Goal: Task Accomplishment & Management: Use online tool/utility

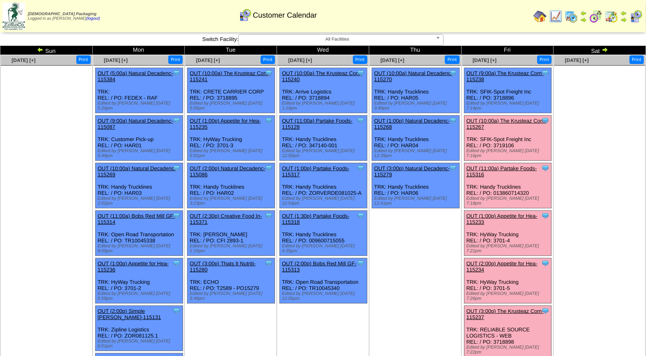
click at [517, 118] on link "OUT (10:00a) The Krusteaz Com-115267" at bounding box center [507, 124] width 80 height 12
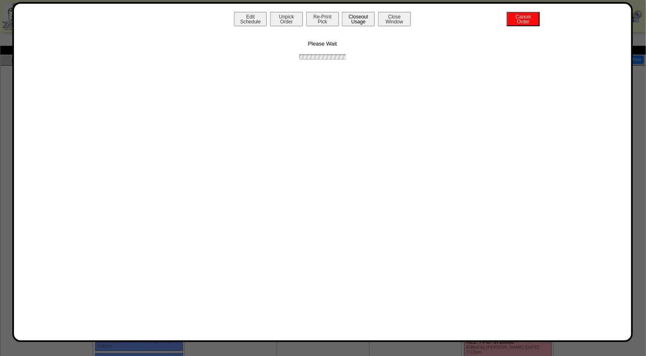
click at [354, 23] on button "Closeout Usage" at bounding box center [358, 19] width 33 height 14
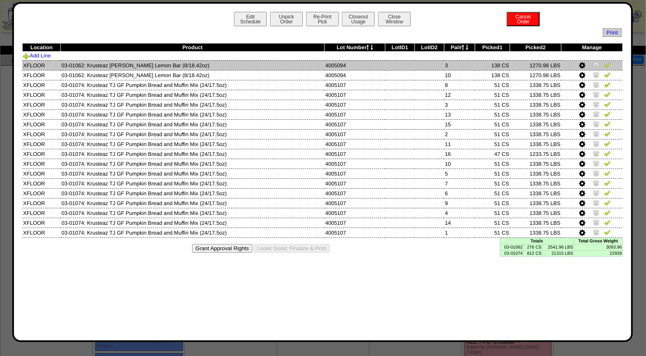
click at [609, 62] on img at bounding box center [608, 65] width 7 height 7
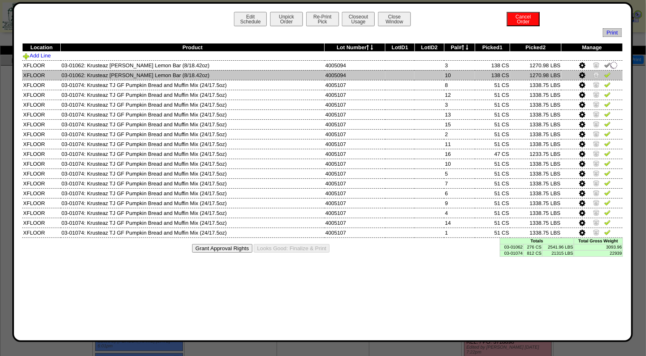
click at [608, 72] on img at bounding box center [608, 74] width 7 height 7
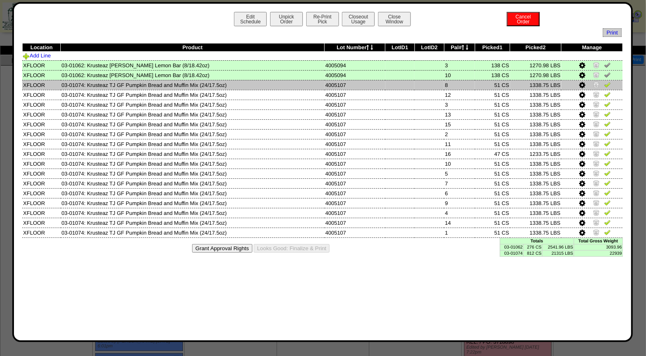
click at [608, 85] on img at bounding box center [608, 84] width 7 height 7
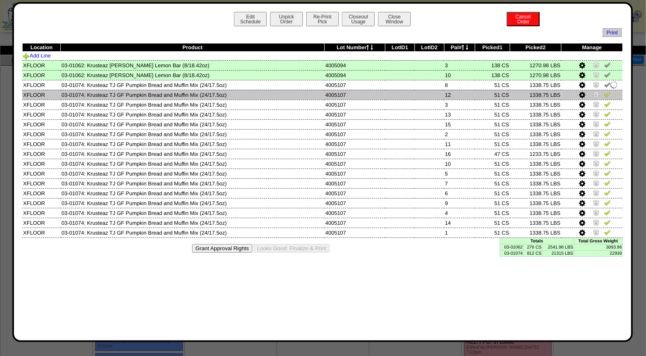
click at [610, 93] on img at bounding box center [608, 94] width 7 height 7
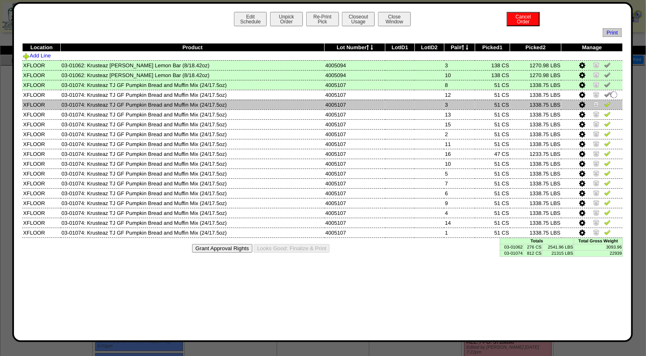
click at [607, 106] on img at bounding box center [608, 104] width 7 height 7
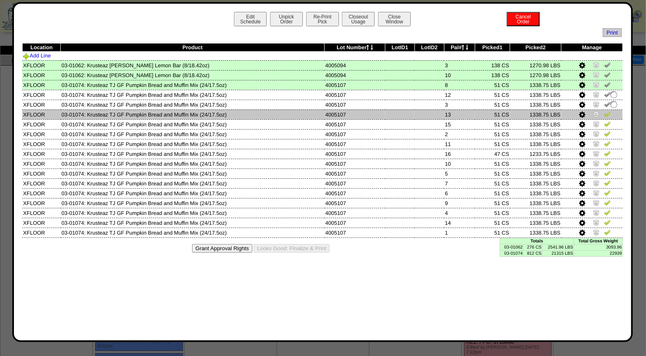
click at [608, 111] on img at bounding box center [608, 114] width 7 height 7
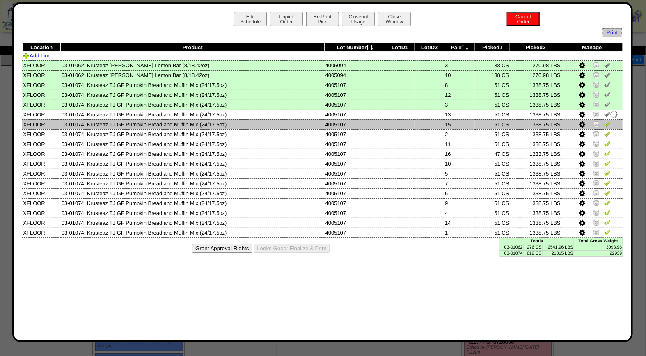
click at [609, 123] on img at bounding box center [608, 124] width 7 height 7
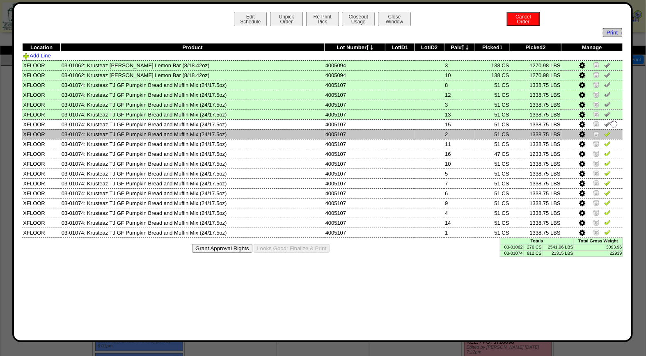
click at [608, 132] on img at bounding box center [608, 134] width 7 height 7
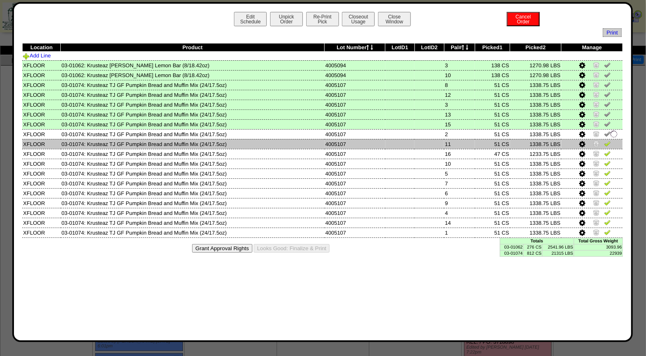
click at [608, 139] on td at bounding box center [592, 144] width 61 height 10
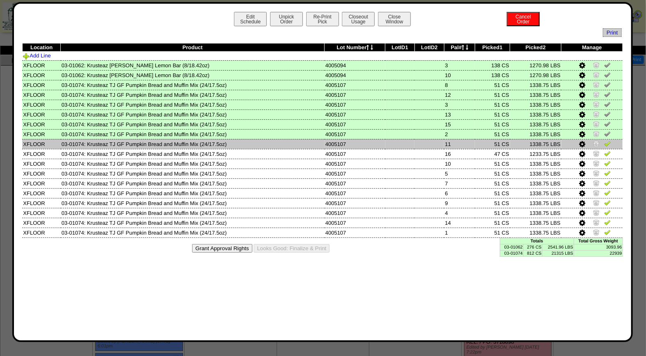
click at [609, 143] on img at bounding box center [608, 143] width 7 height 7
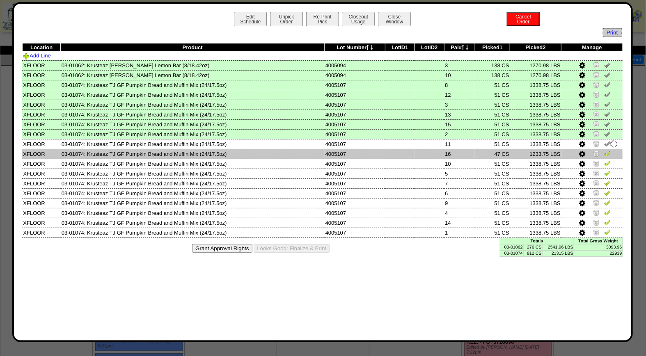
click at [609, 153] on img at bounding box center [608, 153] width 7 height 7
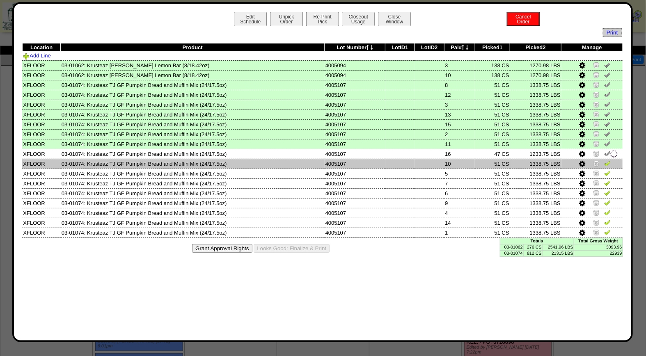
click at [609, 163] on img at bounding box center [608, 163] width 7 height 7
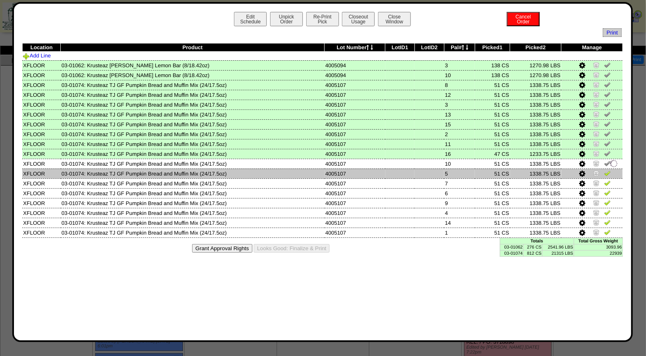
click at [609, 170] on img at bounding box center [608, 173] width 7 height 7
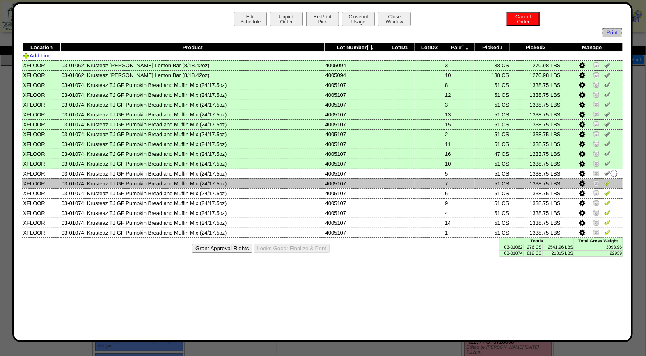
click at [609, 180] on img at bounding box center [608, 183] width 7 height 7
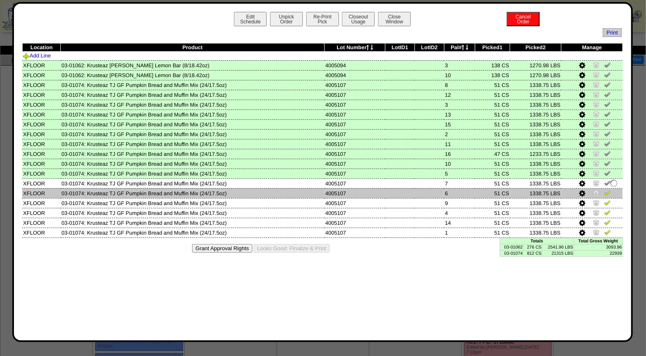
click at [608, 191] on img at bounding box center [608, 193] width 7 height 7
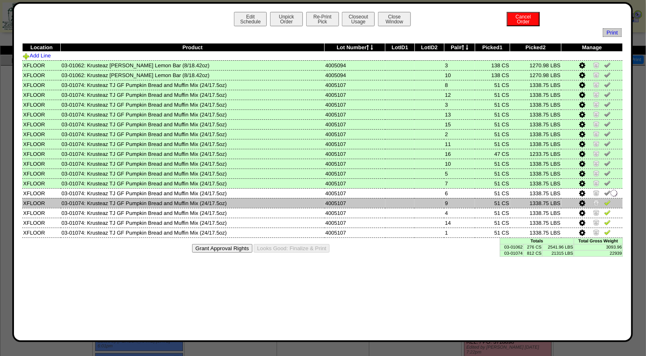
click at [608, 202] on img at bounding box center [608, 203] width 7 height 7
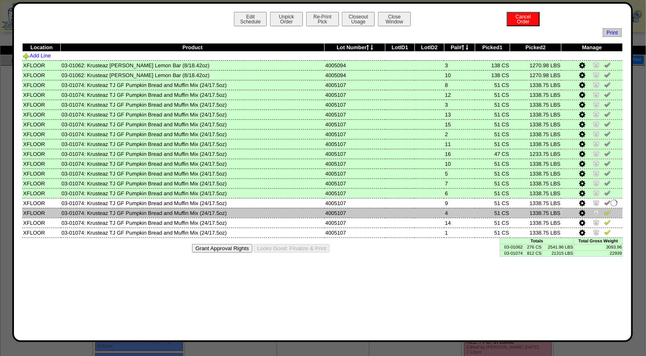
click at [608, 212] on img at bounding box center [608, 212] width 7 height 7
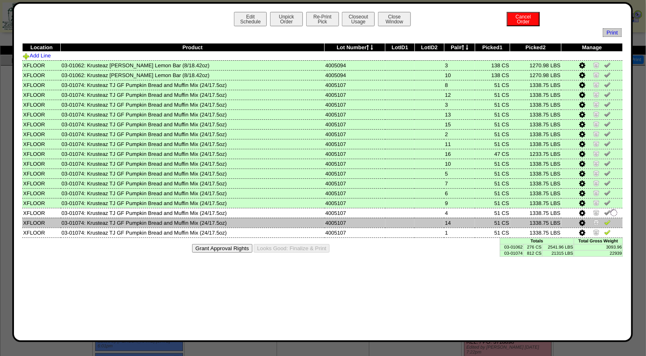
click at [608, 219] on img at bounding box center [608, 222] width 7 height 7
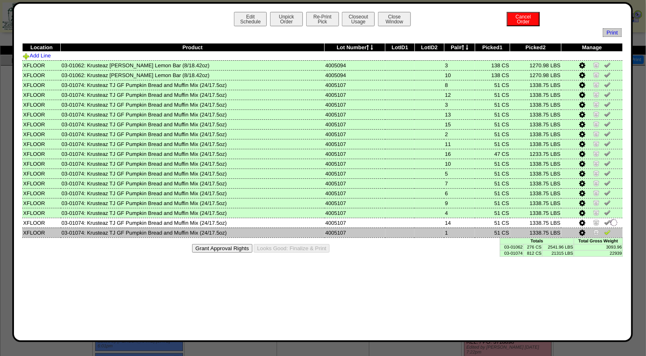
click at [606, 232] on img at bounding box center [608, 232] width 7 height 7
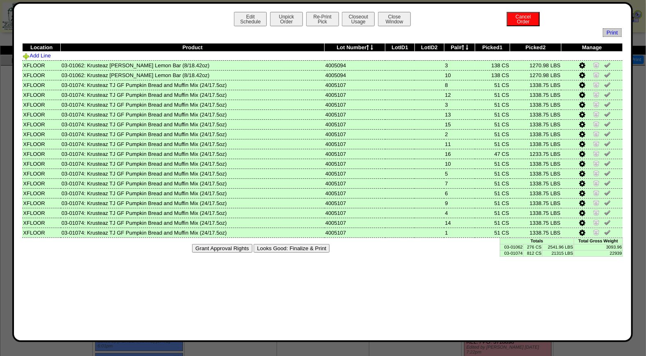
click at [317, 244] on button "Looks Good: Finalize & Print" at bounding box center [292, 248] width 76 height 9
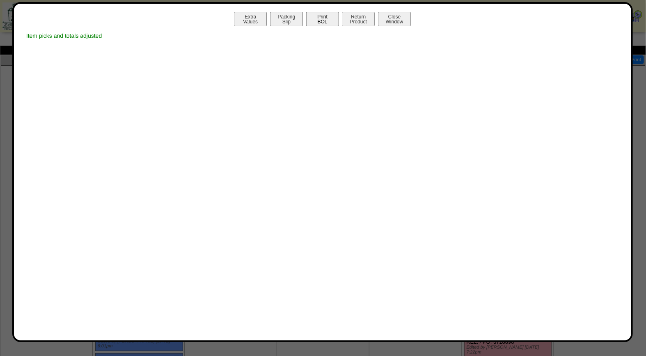
click at [322, 16] on button "Print BOL" at bounding box center [322, 19] width 33 height 14
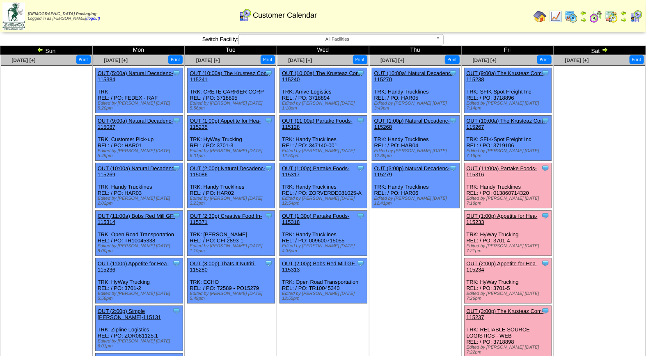
click at [515, 166] on link "OUT (11:00a) Partake Foods-115316" at bounding box center [502, 172] width 71 height 12
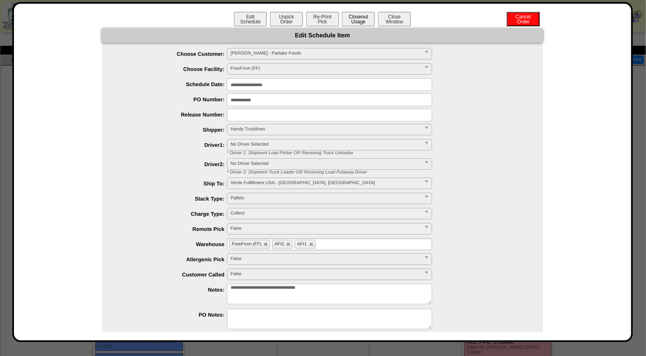
click at [355, 22] on button "Closeout Usage" at bounding box center [358, 19] width 33 height 14
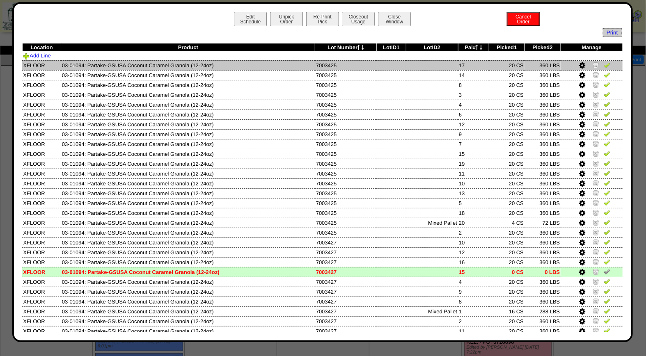
click at [604, 64] on img at bounding box center [607, 65] width 7 height 7
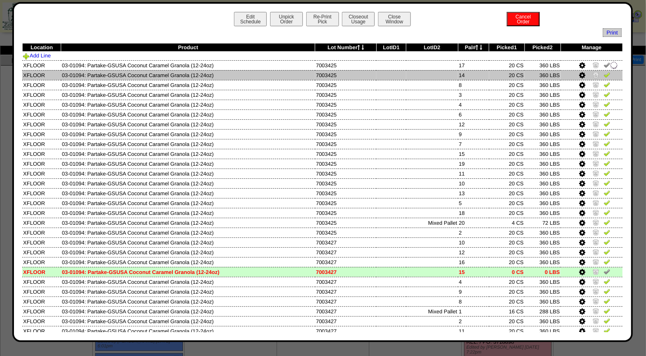
click at [604, 76] on img at bounding box center [607, 74] width 7 height 7
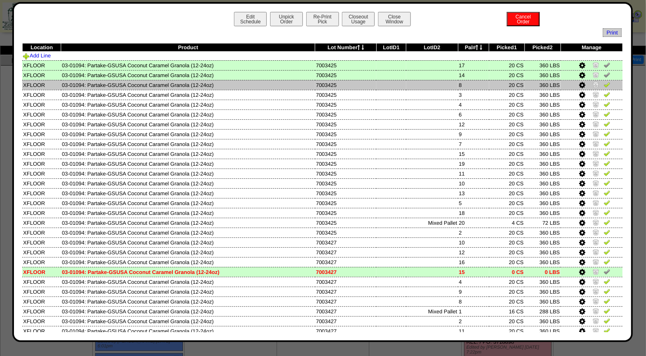
click at [604, 83] on img at bounding box center [607, 84] width 7 height 7
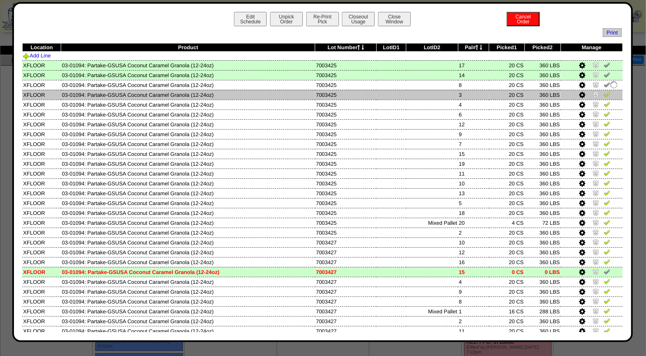
click at [604, 93] on img at bounding box center [607, 94] width 7 height 7
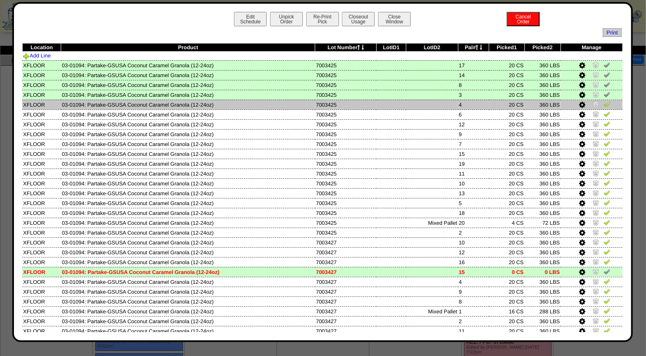
click at [604, 105] on img at bounding box center [607, 104] width 7 height 7
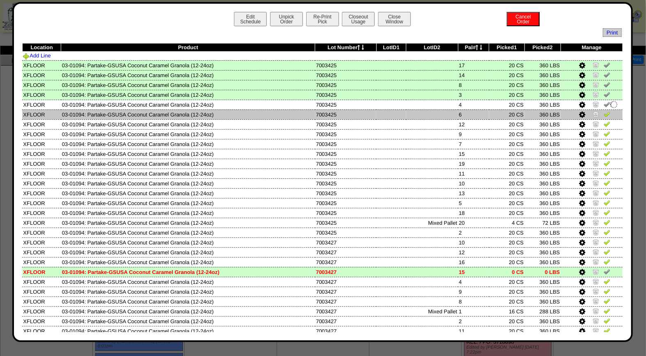
click at [604, 115] on img at bounding box center [607, 114] width 7 height 7
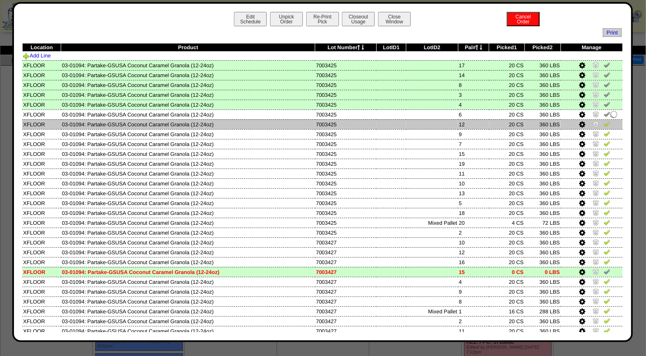
click at [604, 122] on img at bounding box center [607, 124] width 7 height 7
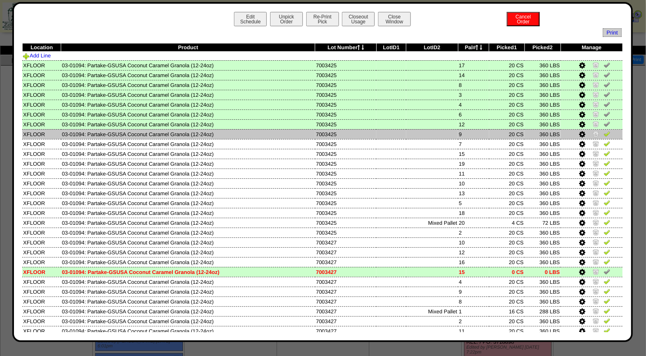
click at [604, 131] on img at bounding box center [607, 134] width 7 height 7
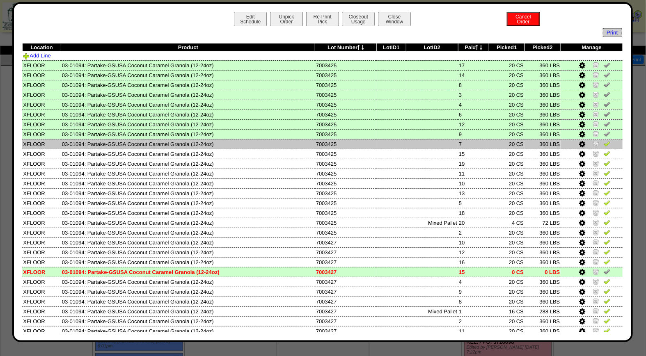
click at [604, 141] on img at bounding box center [607, 143] width 7 height 7
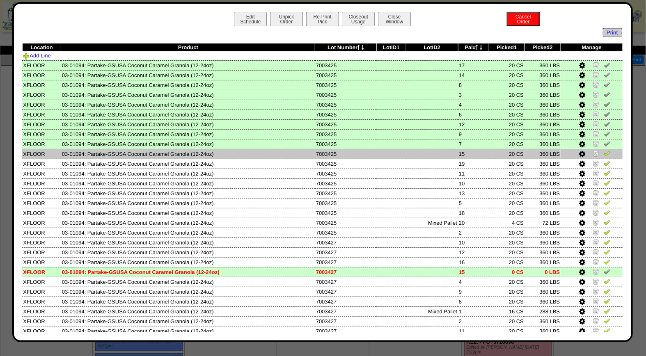
click at [604, 153] on img at bounding box center [607, 153] width 7 height 7
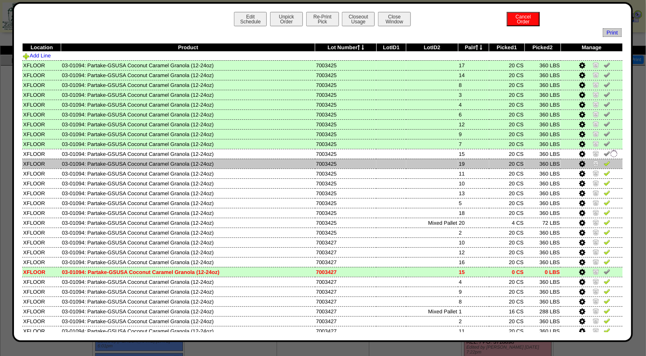
click at [604, 163] on img at bounding box center [607, 163] width 7 height 7
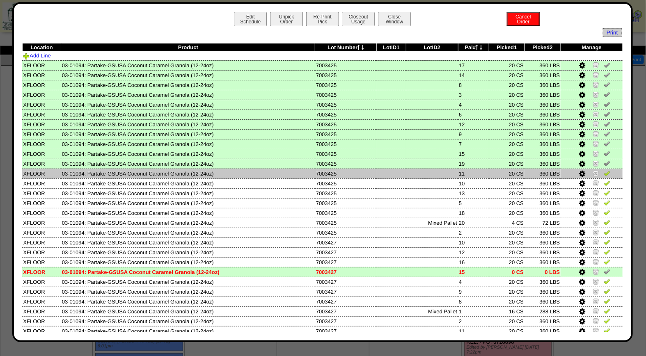
click at [604, 170] on img at bounding box center [607, 173] width 7 height 7
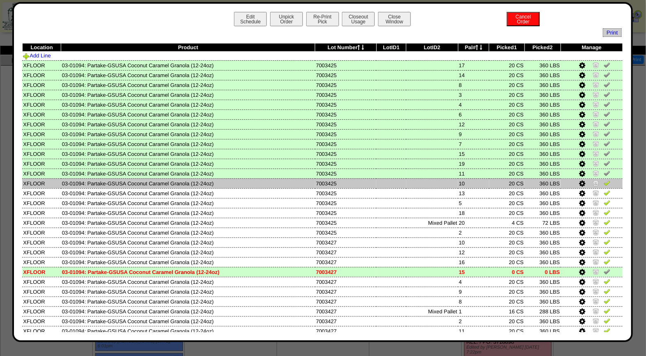
click at [604, 181] on img at bounding box center [607, 183] width 7 height 7
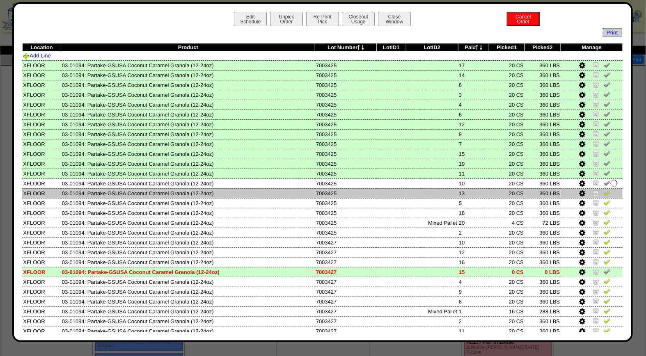
click at [604, 192] on img at bounding box center [607, 193] width 7 height 7
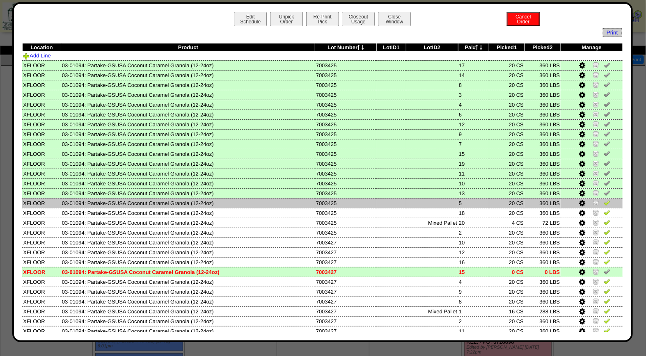
click at [604, 200] on img at bounding box center [607, 203] width 7 height 7
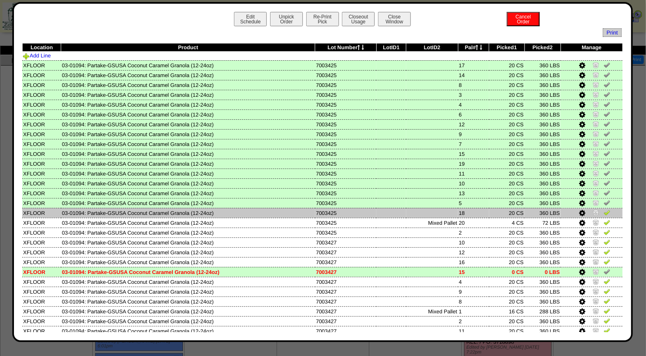
click at [604, 212] on img at bounding box center [607, 212] width 7 height 7
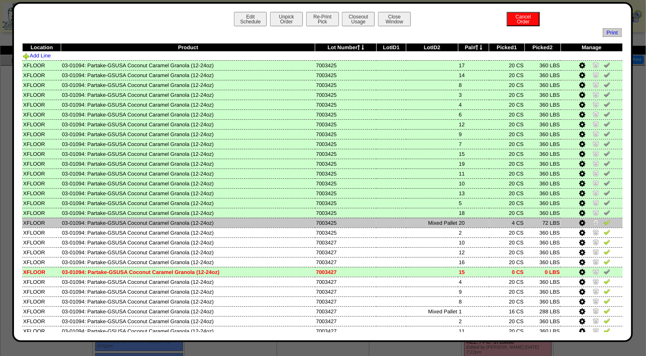
click at [604, 220] on img at bounding box center [607, 222] width 7 height 7
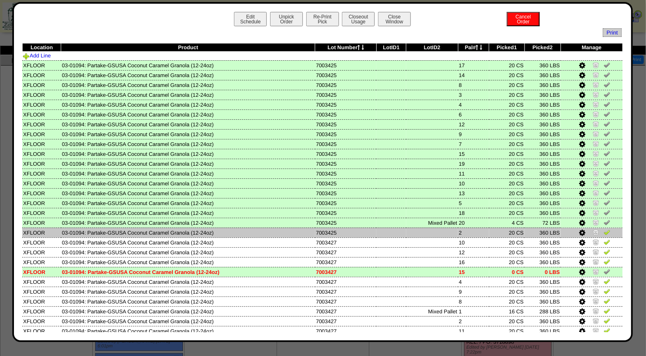
click at [604, 229] on img at bounding box center [607, 232] width 7 height 7
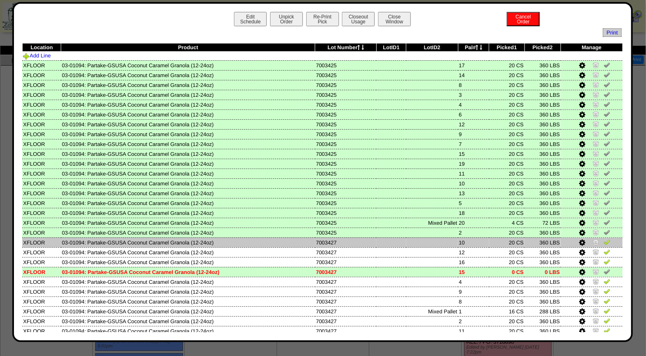
click at [604, 241] on img at bounding box center [607, 242] width 7 height 7
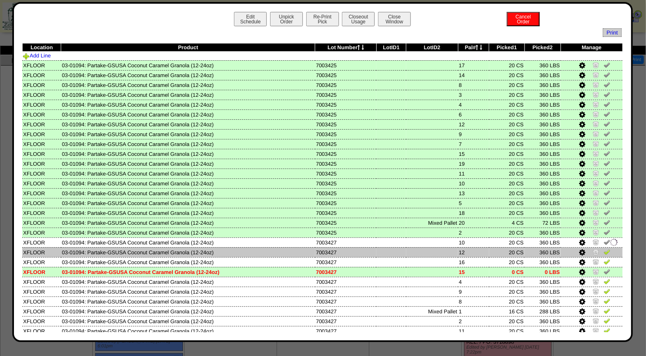
click at [604, 249] on img at bounding box center [607, 252] width 7 height 7
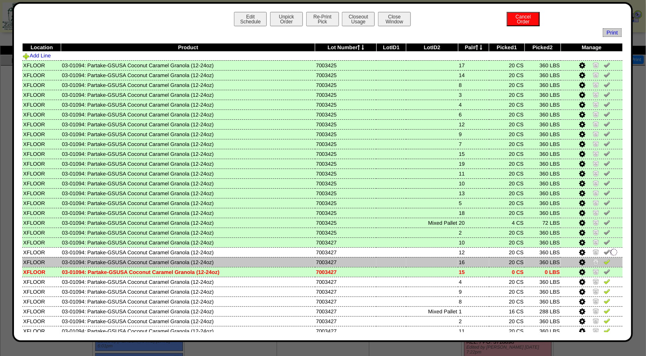
click at [604, 259] on img at bounding box center [607, 262] width 7 height 7
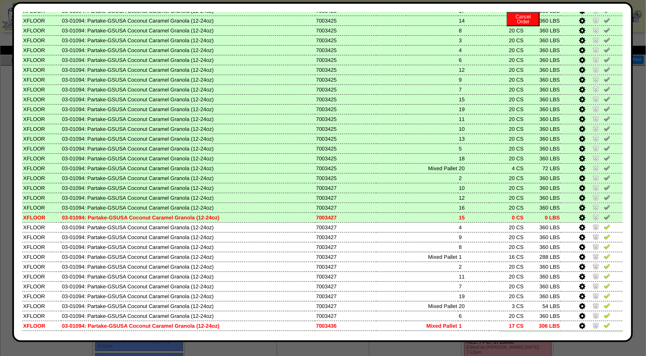
scroll to position [68, 0]
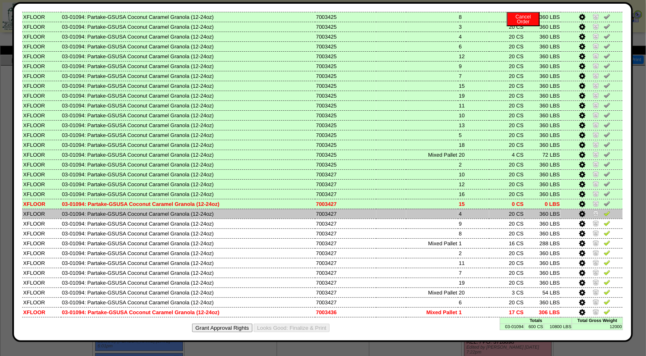
click at [604, 212] on img at bounding box center [607, 213] width 7 height 7
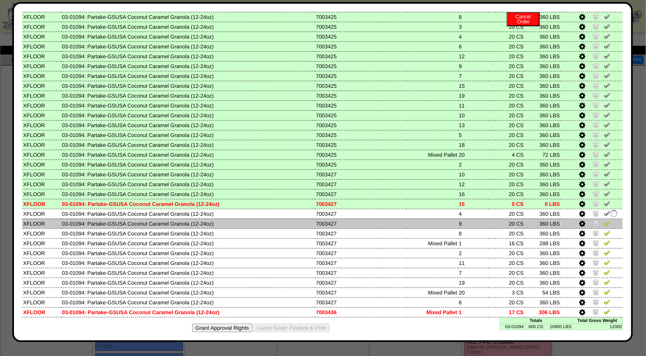
click at [604, 220] on img at bounding box center [607, 223] width 7 height 7
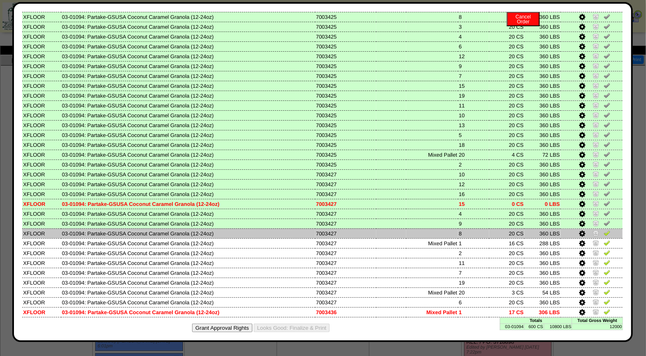
click at [604, 230] on img at bounding box center [607, 233] width 7 height 7
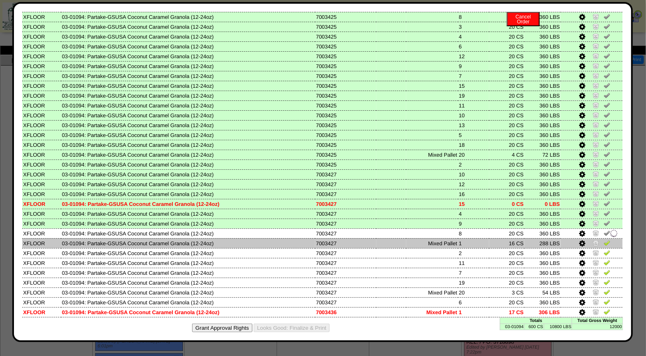
click at [604, 240] on img at bounding box center [607, 243] width 7 height 7
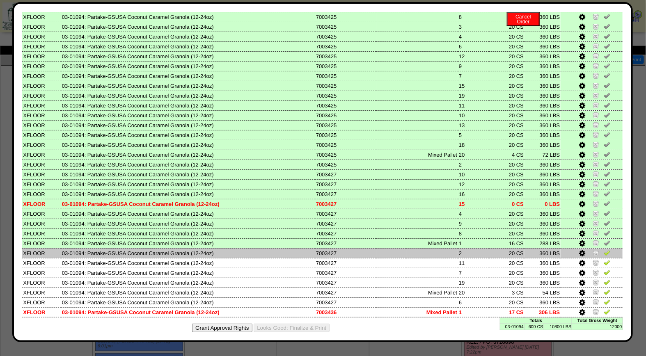
click at [604, 250] on img at bounding box center [607, 253] width 7 height 7
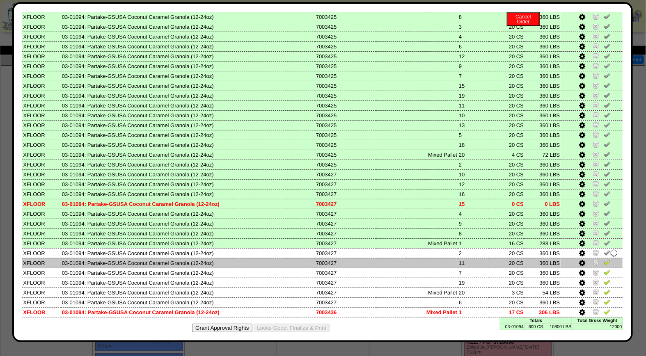
click at [604, 260] on img at bounding box center [607, 263] width 7 height 7
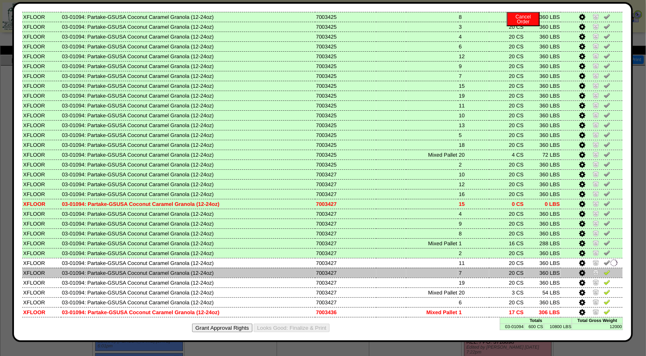
click at [604, 269] on img at bounding box center [607, 272] width 7 height 7
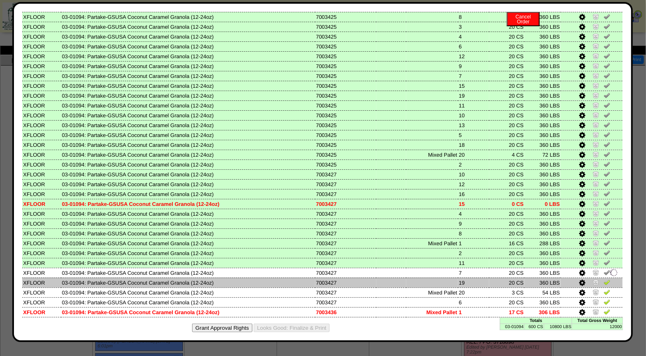
click at [604, 279] on img at bounding box center [607, 282] width 7 height 7
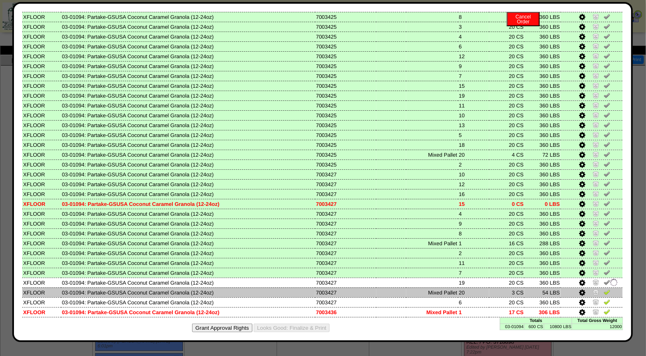
click at [604, 289] on img at bounding box center [607, 292] width 7 height 7
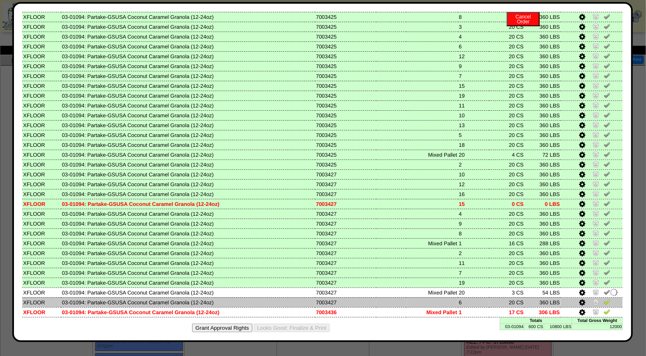
click at [604, 299] on img at bounding box center [607, 302] width 7 height 7
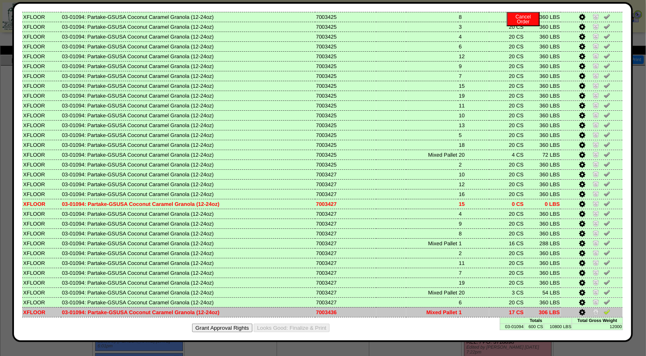
click at [604, 309] on img at bounding box center [607, 312] width 7 height 7
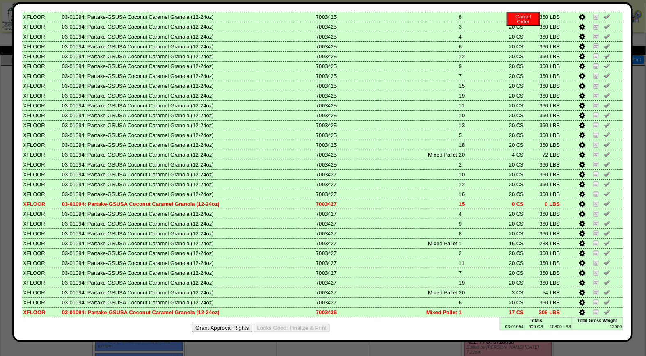
scroll to position [0, 0]
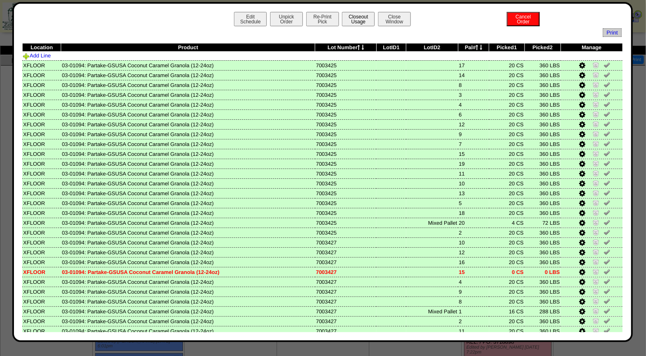
click at [357, 18] on button "Closeout Usage" at bounding box center [358, 19] width 33 height 14
click at [348, 18] on button "Closeout Usage" at bounding box center [358, 19] width 33 height 14
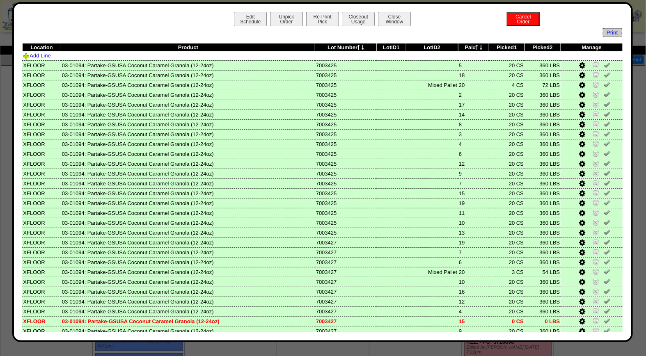
scroll to position [68, 0]
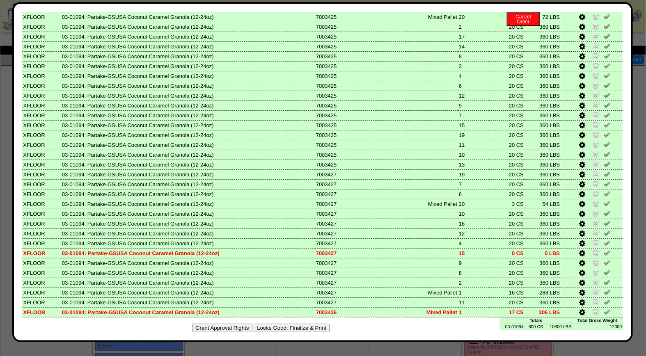
click at [289, 324] on button "Looks Good: Finalize & Print" at bounding box center [292, 328] width 76 height 9
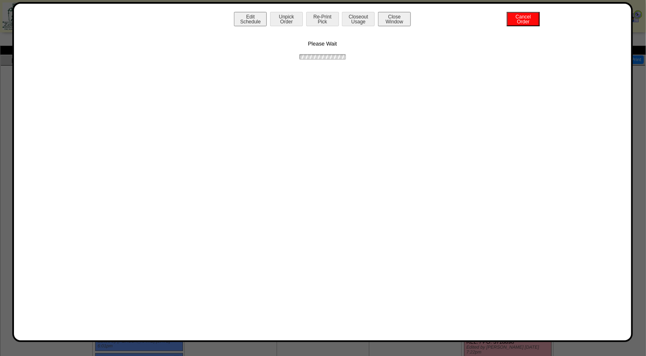
scroll to position [0, 0]
click at [321, 14] on button "Print BOL" at bounding box center [322, 19] width 33 height 14
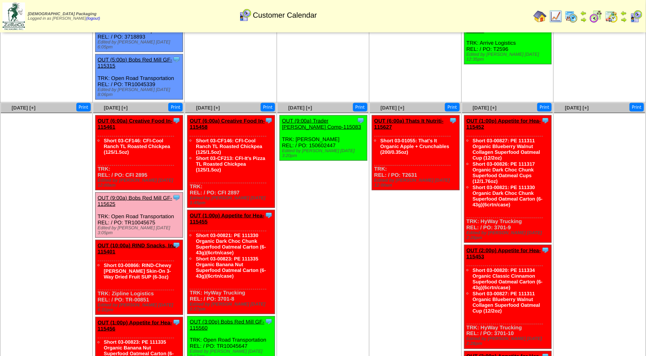
scroll to position [412, 0]
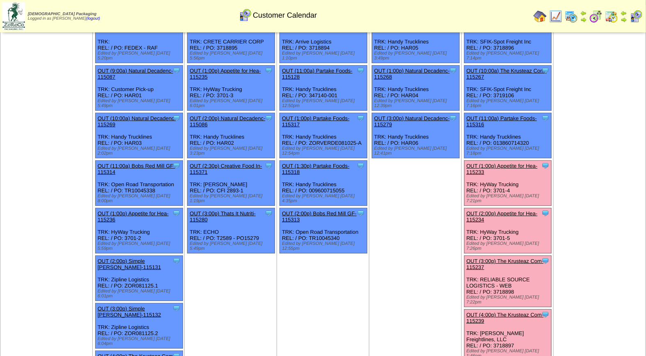
scroll to position [59, 0]
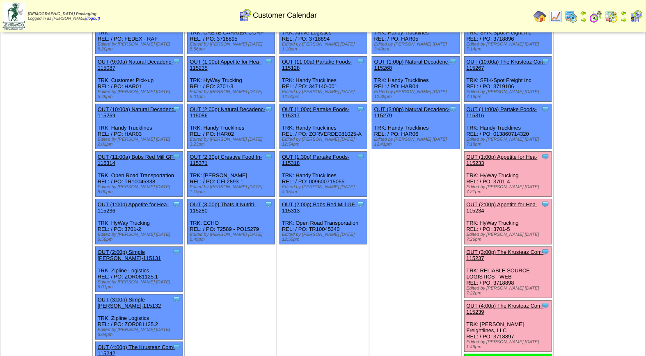
click at [515, 249] on link "OUT (3:00p) The Krusteaz Com-115237" at bounding box center [505, 255] width 77 height 12
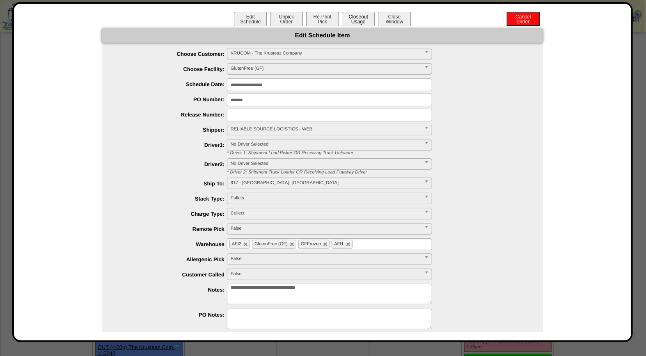
click at [356, 23] on button "Closeout Usage" at bounding box center [358, 19] width 33 height 14
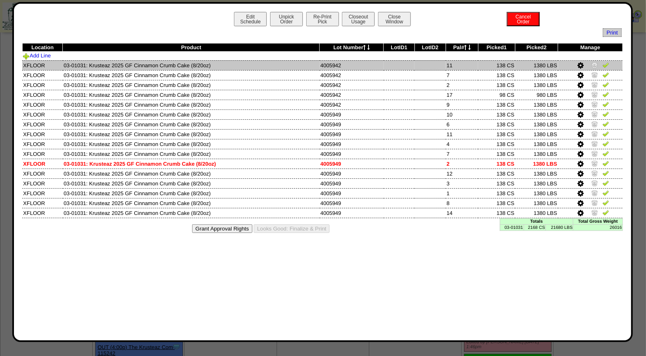
click at [607, 66] on img at bounding box center [606, 65] width 7 height 7
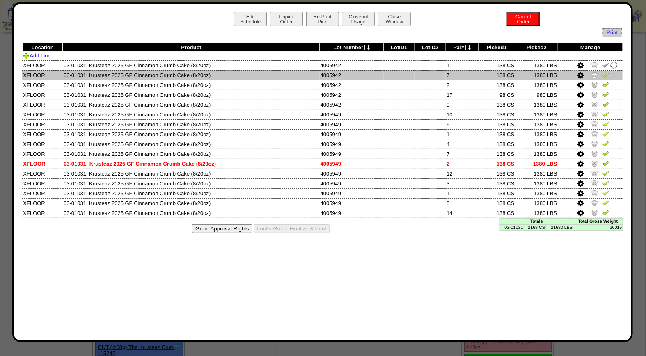
click at [608, 77] on img at bounding box center [606, 74] width 7 height 7
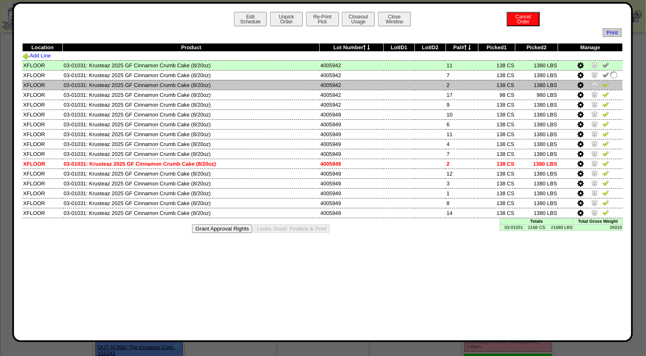
click at [608, 83] on img at bounding box center [606, 84] width 7 height 7
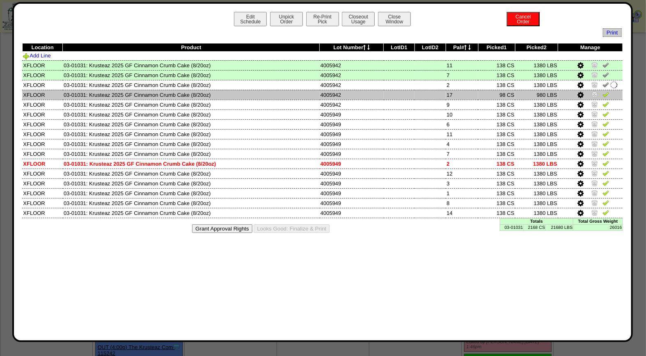
click at [606, 93] on img at bounding box center [606, 94] width 7 height 7
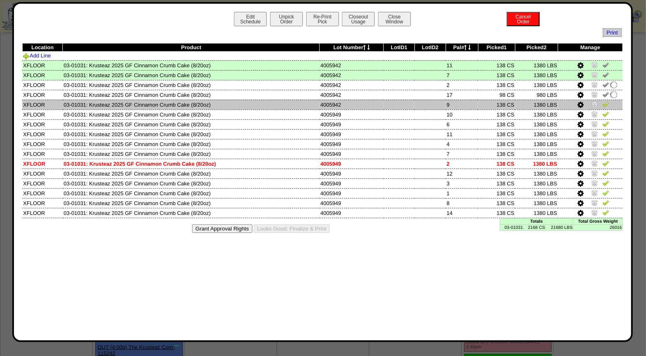
click at [606, 102] on img at bounding box center [606, 104] width 7 height 7
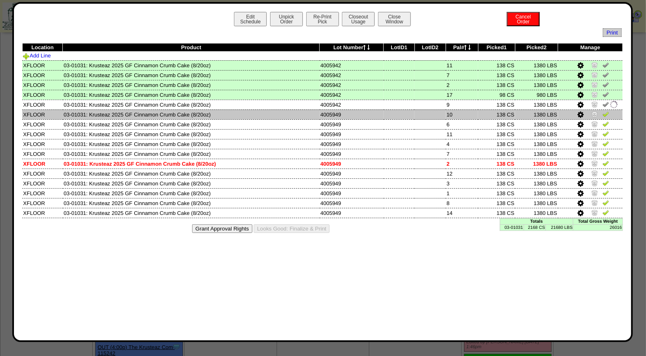
click at [606, 114] on img at bounding box center [606, 114] width 7 height 7
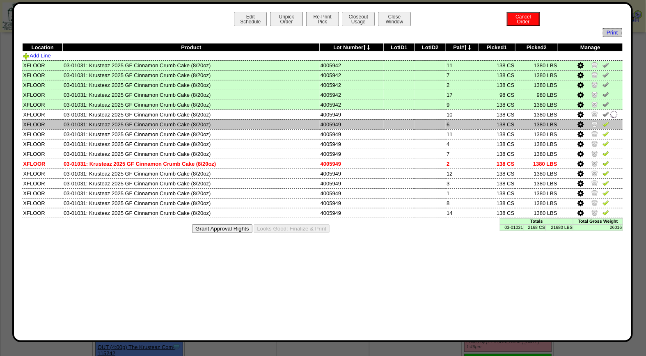
click at [606, 125] on img at bounding box center [606, 124] width 7 height 7
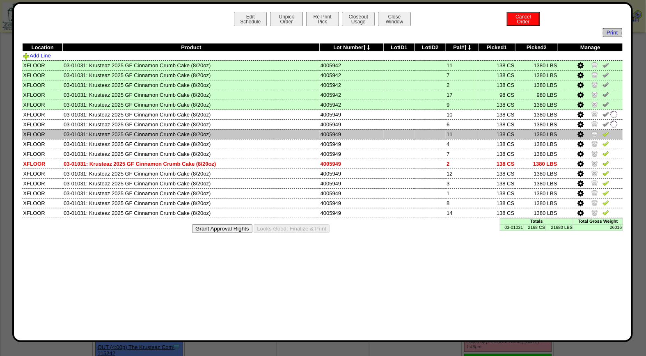
click at [606, 131] on img at bounding box center [606, 134] width 7 height 7
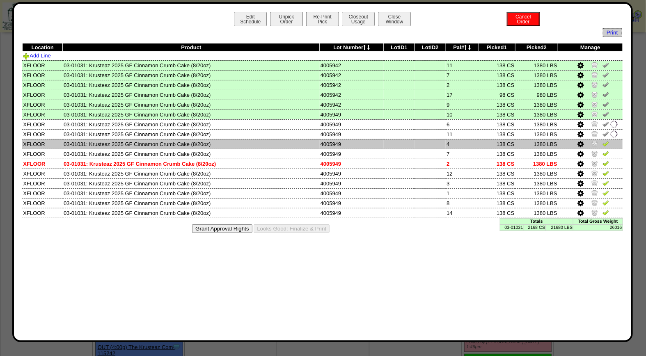
click at [606, 143] on img at bounding box center [606, 143] width 7 height 7
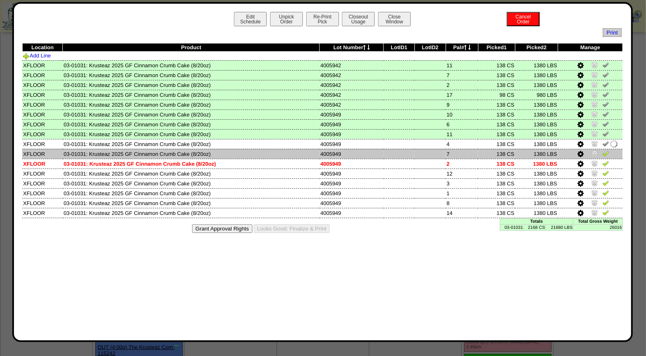
click at [606, 150] on img at bounding box center [606, 153] width 7 height 7
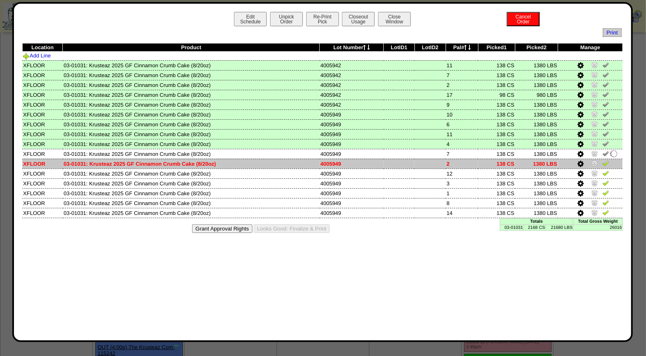
click at [608, 163] on img at bounding box center [606, 163] width 7 height 7
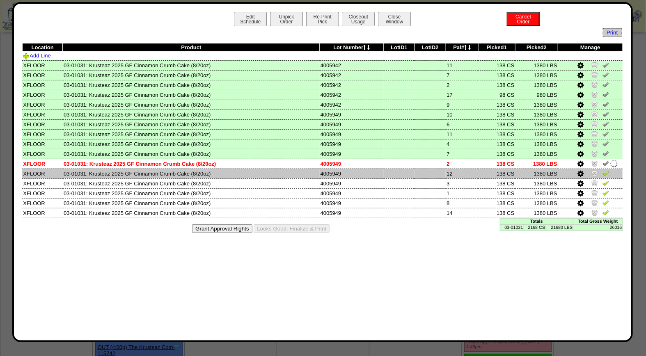
click at [606, 170] on img at bounding box center [606, 173] width 7 height 7
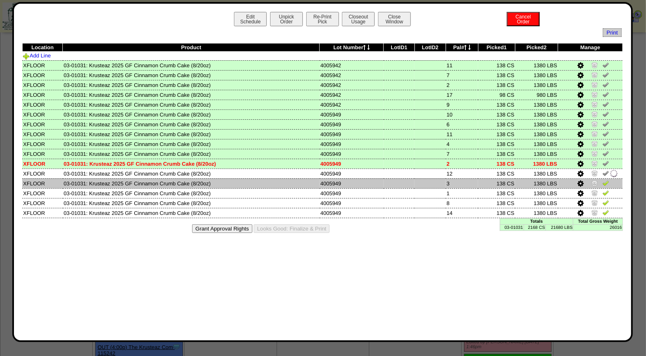
click at [607, 181] on img at bounding box center [606, 183] width 7 height 7
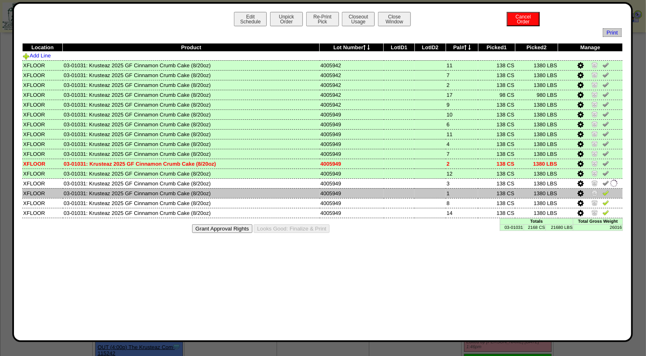
click at [607, 191] on img at bounding box center [606, 193] width 7 height 7
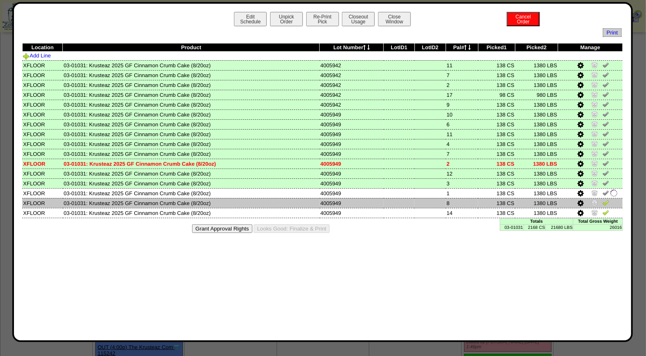
click at [607, 200] on img at bounding box center [606, 203] width 7 height 7
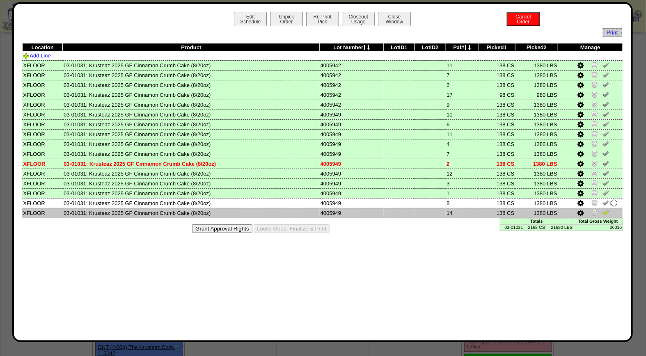
click at [606, 209] on img at bounding box center [606, 212] width 7 height 7
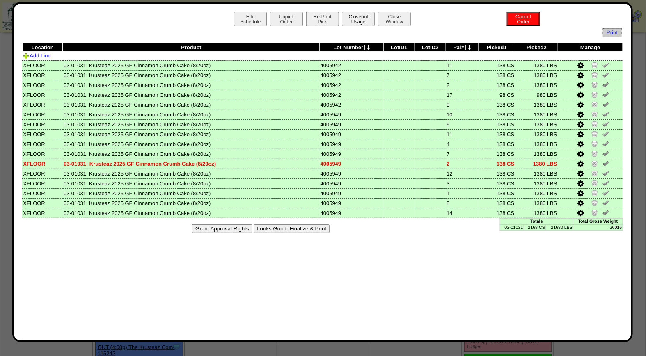
click at [356, 14] on button "Closeout Usage" at bounding box center [358, 19] width 33 height 14
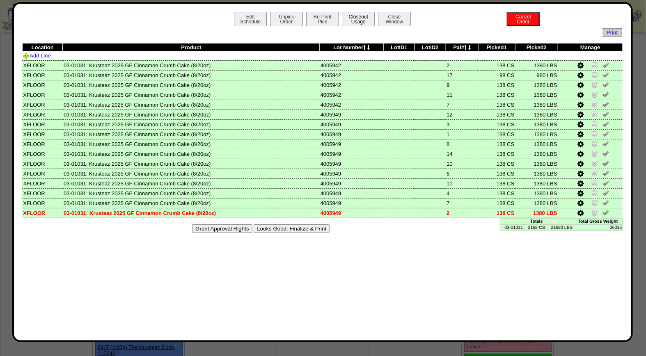
click at [350, 21] on button "Closeout Usage" at bounding box center [358, 19] width 33 height 14
click at [301, 225] on button "Looks Good: Finalize & Print" at bounding box center [292, 229] width 76 height 9
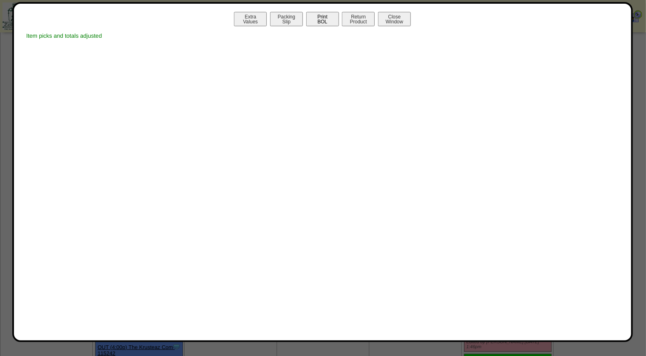
click at [327, 19] on button "Print BOL" at bounding box center [322, 19] width 33 height 14
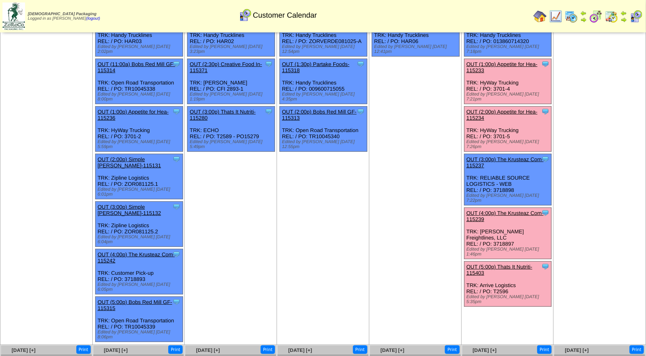
scroll to position [155, 0]
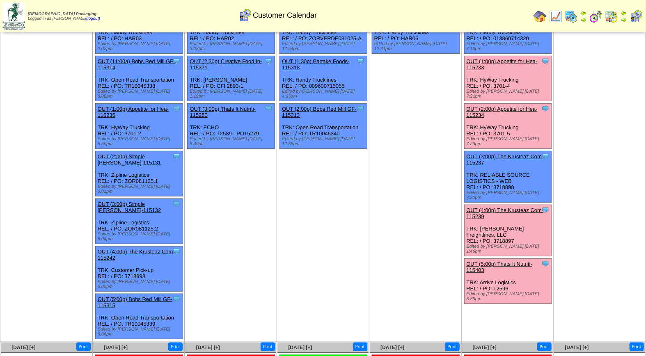
click at [515, 261] on link "OUT (5:00p) Thats It Nutriti-115403" at bounding box center [500, 267] width 66 height 12
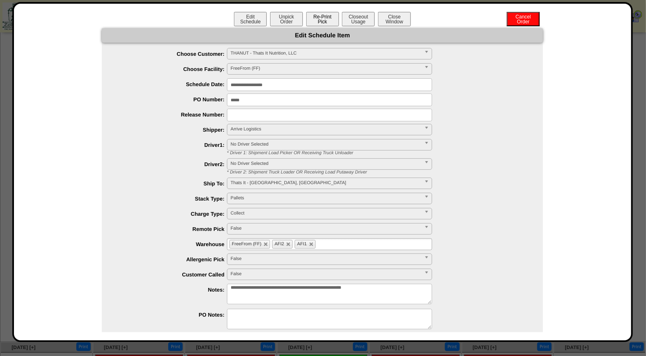
click at [321, 19] on button "Re-Print Pick" at bounding box center [322, 19] width 33 height 14
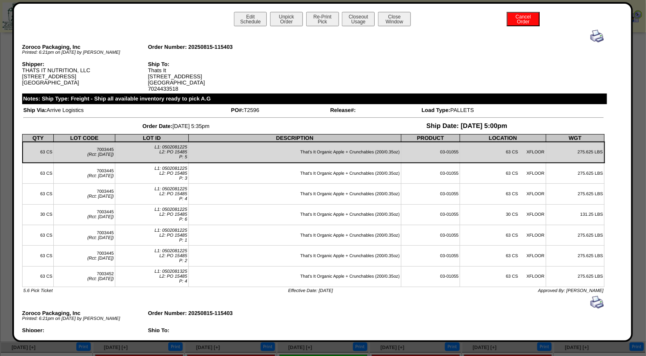
click at [592, 35] on img at bounding box center [597, 36] width 13 height 13
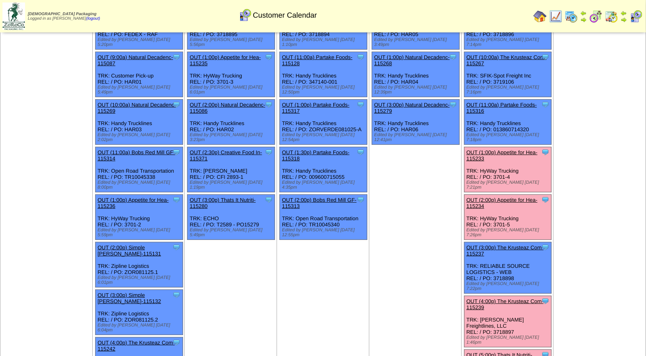
scroll to position [27, 0]
